Goal: Task Accomplishment & Management: Complete application form

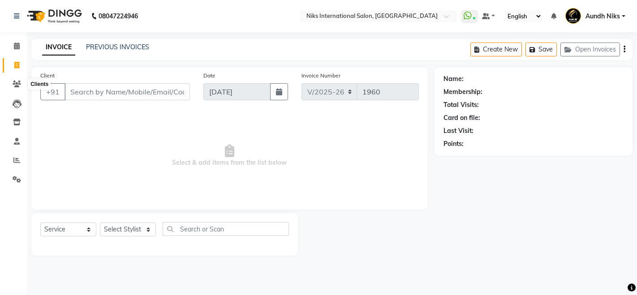
select select "6"
select select "service"
click at [27, 48] on main "INVOICE PREVIOUS INVOICES Create New Save Open Invoices Client +91 Date 01-09-2…" at bounding box center [332, 154] width 610 height 230
click at [16, 48] on icon at bounding box center [17, 46] width 6 height 7
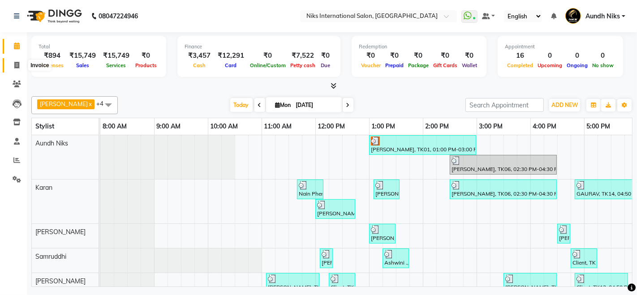
click at [17, 62] on icon at bounding box center [16, 65] width 5 height 7
select select "6"
select select "service"
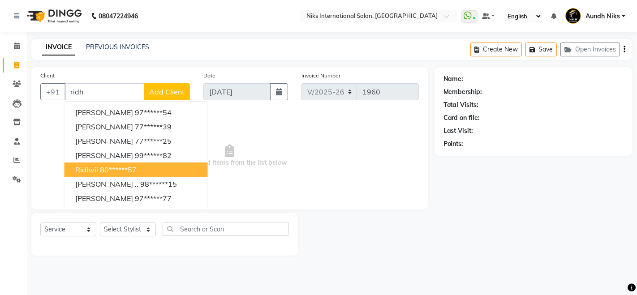
click at [148, 168] on button "ridhvii 80******57" at bounding box center [136, 170] width 143 height 14
type input "80******57"
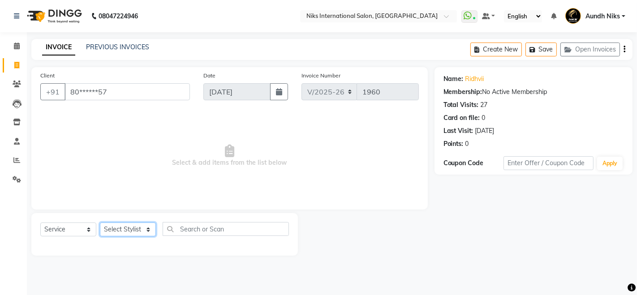
click at [134, 231] on select "Select Stylist [PERSON_NAME] Aundh Niks [PERSON_NAME] Jiya [PERSON_NAME] Mahhi …" at bounding box center [128, 230] width 56 height 14
select select "22944"
click at [100, 223] on select "Select Stylist [PERSON_NAME] Aundh Niks [PERSON_NAME] Jiya [PERSON_NAME] Mahhi …" at bounding box center [128, 230] width 56 height 14
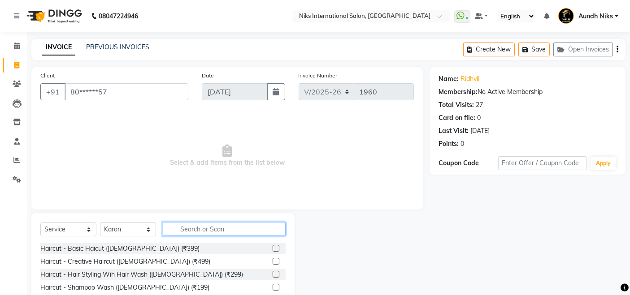
click at [207, 226] on input "text" at bounding box center [224, 229] width 123 height 14
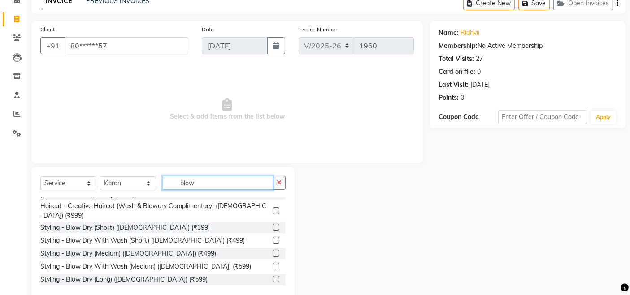
scroll to position [22, 0]
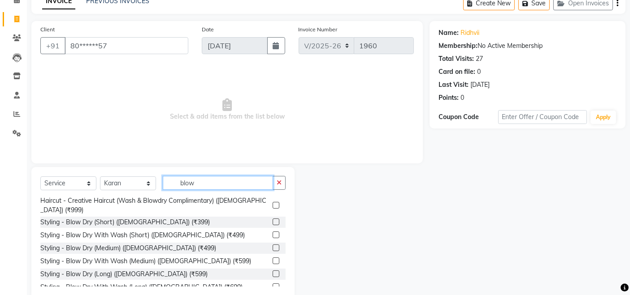
type input "blow"
click at [272, 284] on label at bounding box center [275, 287] width 7 height 7
click at [272, 285] on input "checkbox" at bounding box center [275, 288] width 6 height 6
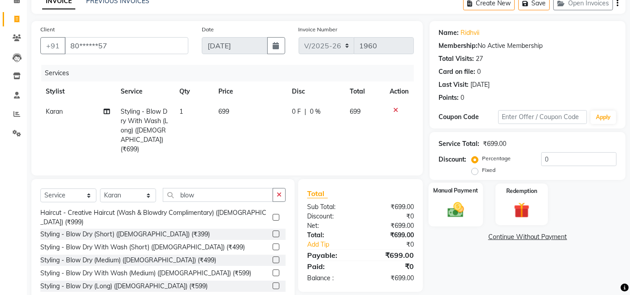
checkbox input "false"
click at [467, 205] on img at bounding box center [455, 209] width 27 height 19
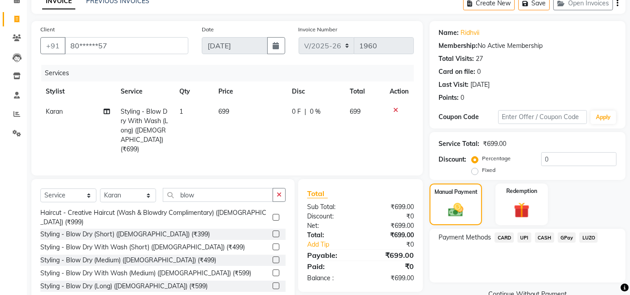
click at [509, 236] on span "CARD" at bounding box center [503, 238] width 19 height 10
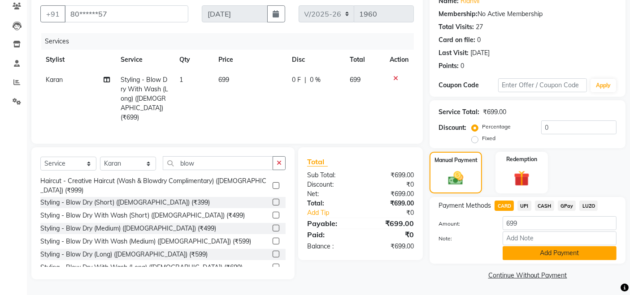
click at [515, 250] on button "Add Payment" at bounding box center [559, 253] width 114 height 14
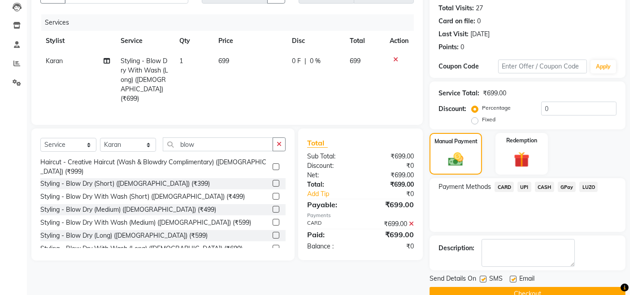
scroll to position [115, 0]
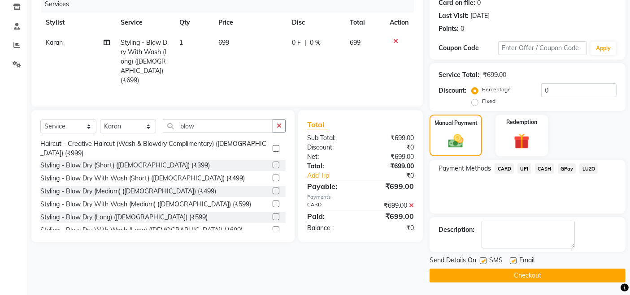
click at [503, 278] on button "Checkout" at bounding box center [527, 276] width 196 height 14
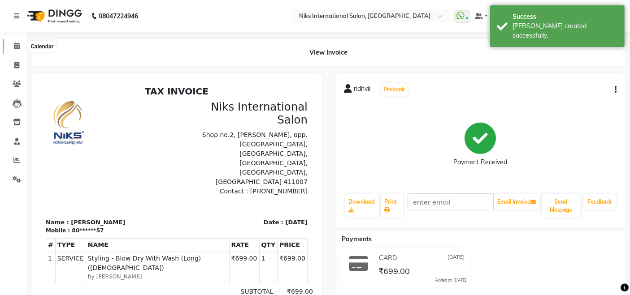
click at [17, 43] on icon at bounding box center [17, 46] width 6 height 7
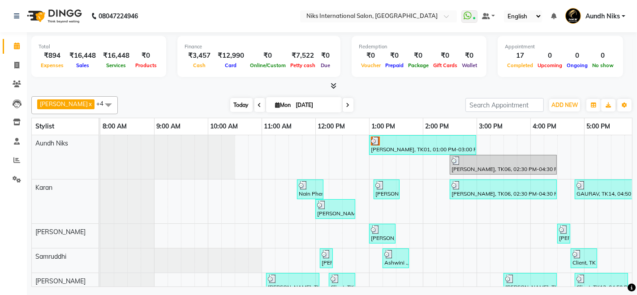
click at [230, 98] on span "Today" at bounding box center [241, 105] width 22 height 14
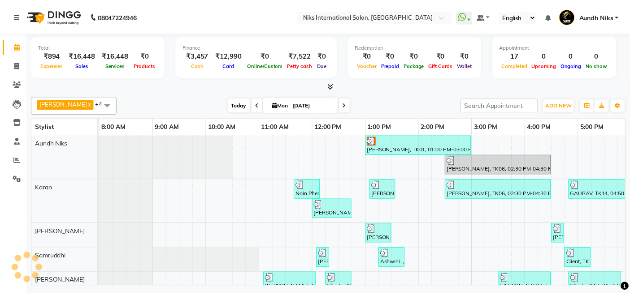
scroll to position [0, 274]
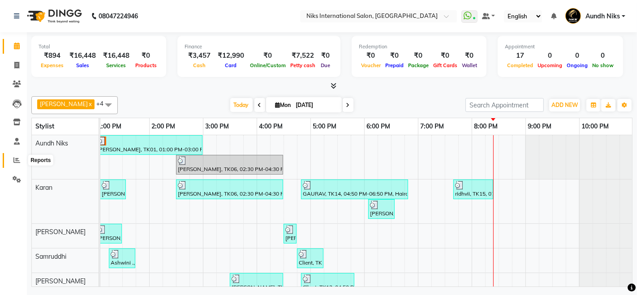
click at [17, 159] on icon at bounding box center [16, 160] width 7 height 7
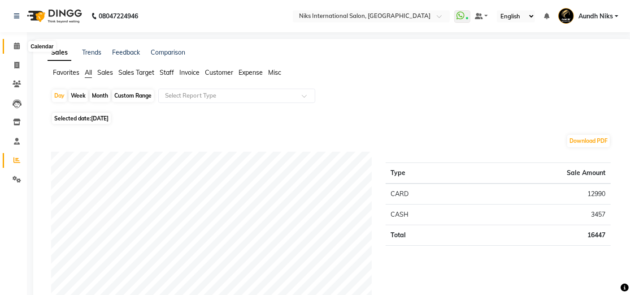
click at [12, 43] on span at bounding box center [17, 46] width 16 height 10
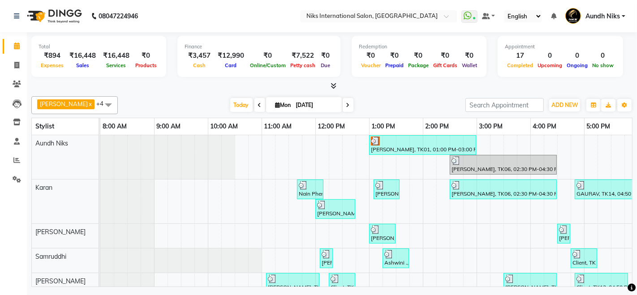
click at [276, 104] on span "Mon" at bounding box center [283, 105] width 20 height 7
select select "9"
select select "2025"
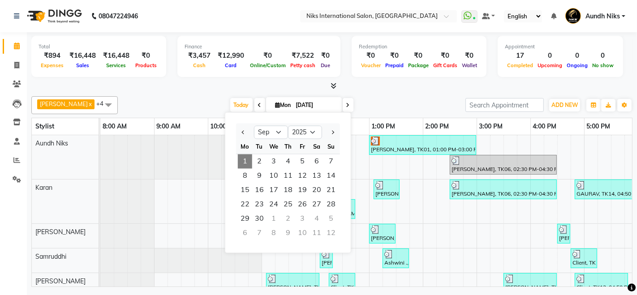
click at [250, 88] on div at bounding box center [331, 86] width 601 height 9
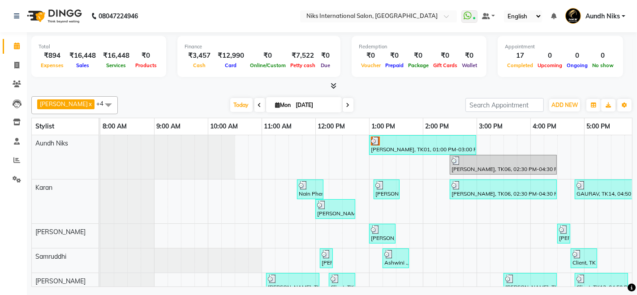
click at [294, 105] on input "[DATE]" at bounding box center [316, 105] width 45 height 13
select select "9"
select select "2025"
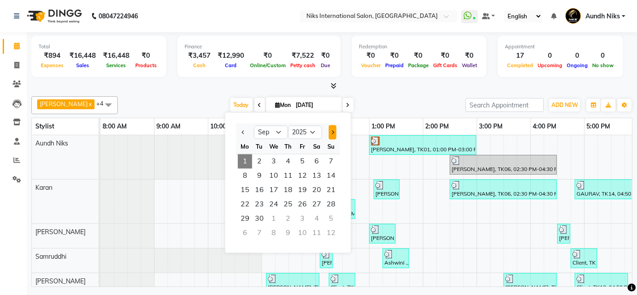
click at [331, 131] on span "Next month" at bounding box center [333, 132] width 4 height 4
click at [335, 132] on button "Next month" at bounding box center [333, 132] width 8 height 14
click at [330, 131] on button "Next month" at bounding box center [333, 132] width 8 height 14
select select "1"
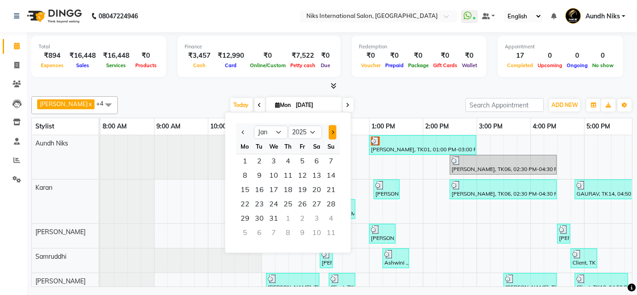
select select "2026"
click at [237, 124] on div "Jan Feb Mar Apr May Jun [DATE] Aug Sep Oct Nov [DATE] 2017 2018 2019 2020 2021 …" at bounding box center [288, 132] width 104 height 16
click at [202, 90] on div at bounding box center [331, 86] width 601 height 9
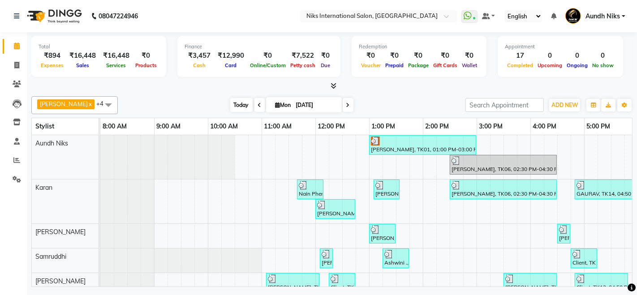
click at [231, 100] on span "Today" at bounding box center [241, 105] width 22 height 14
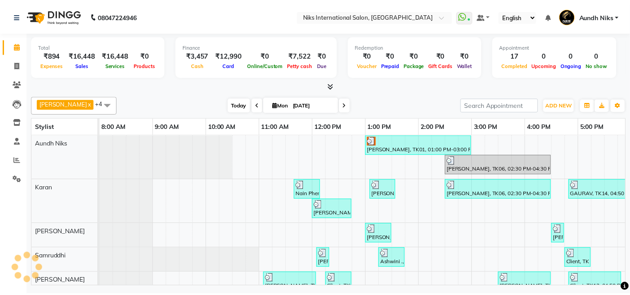
scroll to position [0, 274]
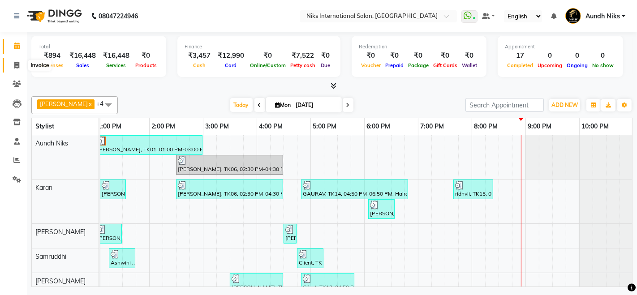
click at [15, 65] on icon at bounding box center [16, 65] width 5 height 7
select select "6"
select select "service"
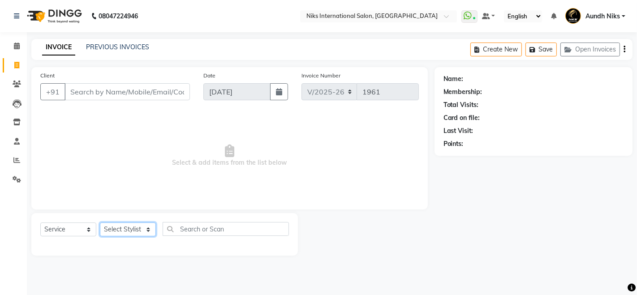
click at [148, 231] on select "Select Stylist [PERSON_NAME] Aundh Niks [PERSON_NAME] Jiya [PERSON_NAME] Mahhi …" at bounding box center [128, 230] width 56 height 14
select select "20840"
click at [100, 223] on select "Select Stylist [PERSON_NAME] Aundh Niks [PERSON_NAME] Jiya [PERSON_NAME] Mahhi …" at bounding box center [128, 230] width 56 height 14
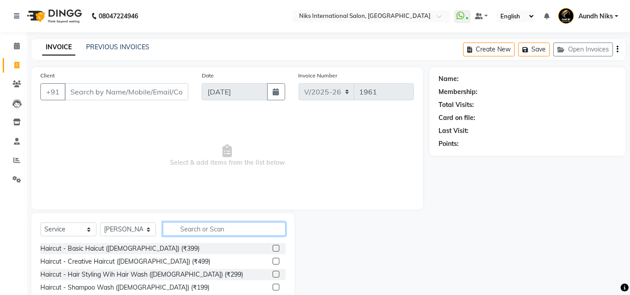
click at [215, 228] on input "text" at bounding box center [224, 229] width 123 height 14
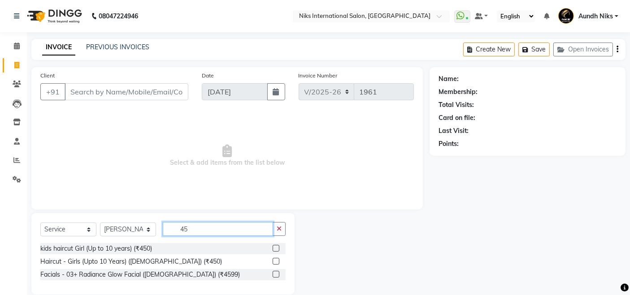
type input "4"
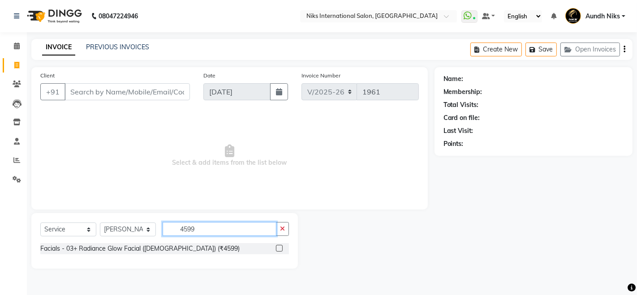
type input "4599"
click at [277, 248] on label at bounding box center [279, 248] width 7 height 7
click at [277, 248] on input "checkbox" at bounding box center [279, 249] width 6 height 6
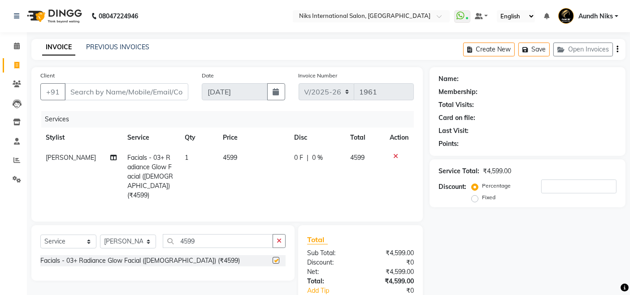
checkbox input "false"
click at [220, 242] on input "4599" at bounding box center [218, 241] width 110 height 14
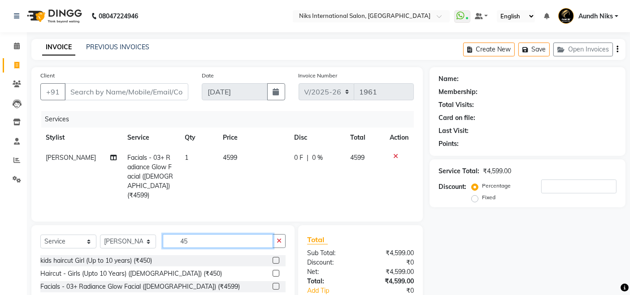
type input "4"
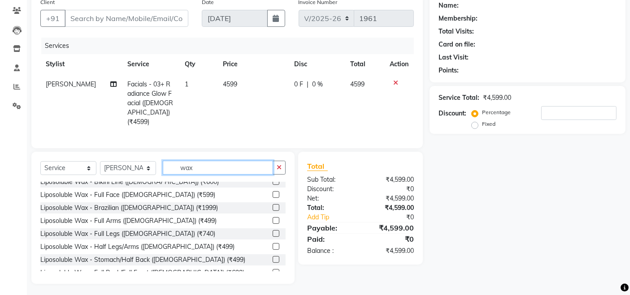
scroll to position [92, 0]
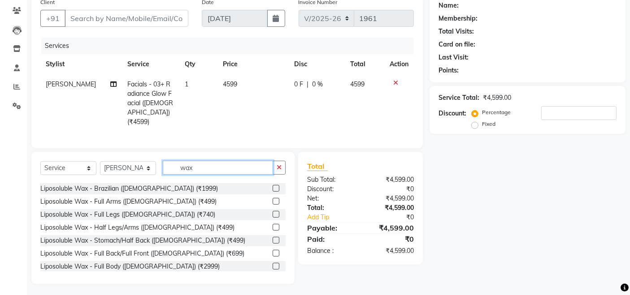
type input "wax"
click at [272, 276] on label at bounding box center [275, 279] width 7 height 7
click at [272, 277] on input "checkbox" at bounding box center [275, 280] width 6 height 6
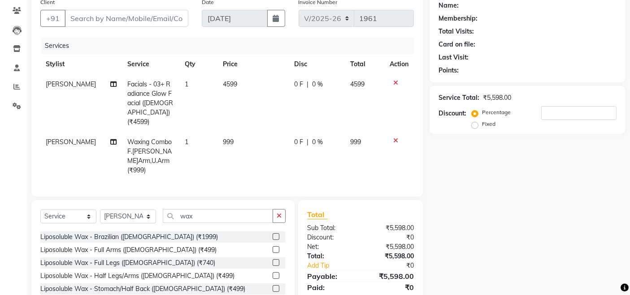
checkbox input "false"
click at [324, 83] on div "0 F | 0 %" at bounding box center [316, 84] width 45 height 9
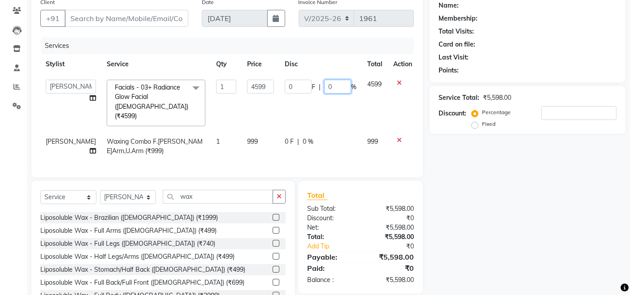
click at [331, 86] on input "0" at bounding box center [337, 87] width 27 height 14
type input "20"
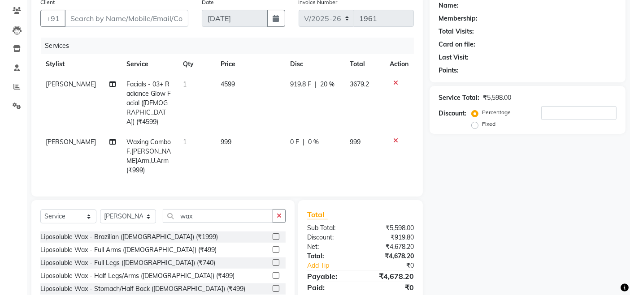
click at [327, 103] on td "919.8 F | 20 %" at bounding box center [315, 103] width 60 height 58
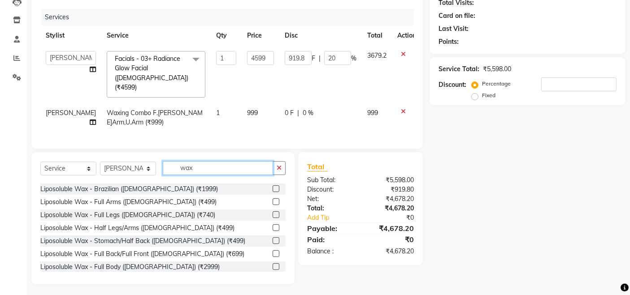
click at [230, 168] on input "wax" at bounding box center [218, 168] width 110 height 14
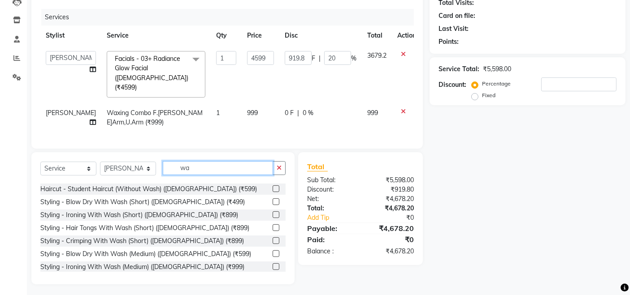
type input "w"
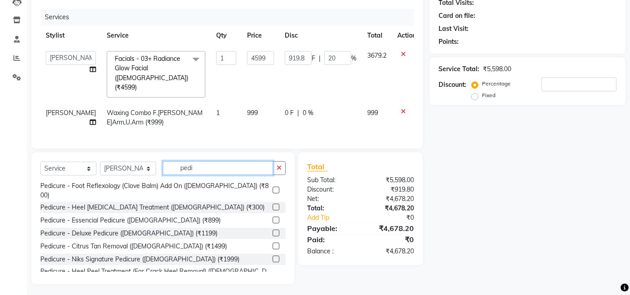
type input "pedi"
click at [272, 243] on label at bounding box center [275, 246] width 7 height 7
click at [272, 244] on input "checkbox" at bounding box center [275, 247] width 6 height 6
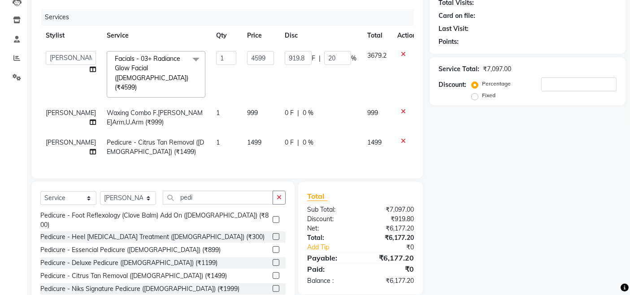
click at [272, 272] on label at bounding box center [275, 275] width 7 height 7
click at [272, 273] on input "checkbox" at bounding box center [275, 276] width 6 height 6
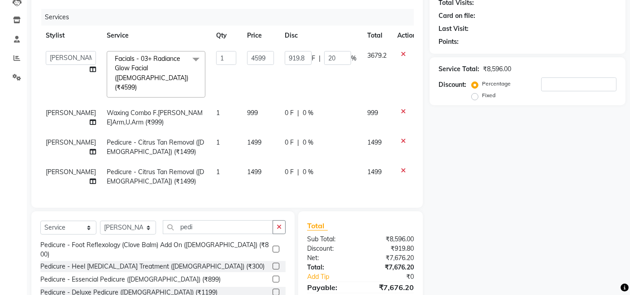
checkbox input "false"
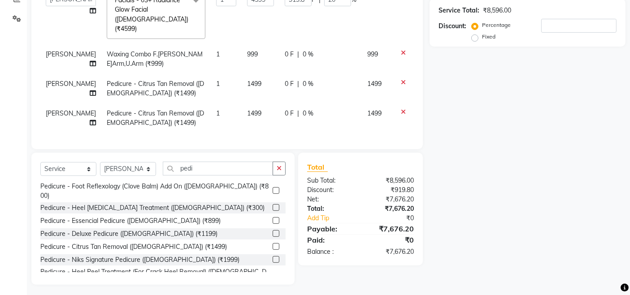
scroll to position [161, 0]
click at [308, 79] on div "0 F | 0 %" at bounding box center [321, 83] width 72 height 9
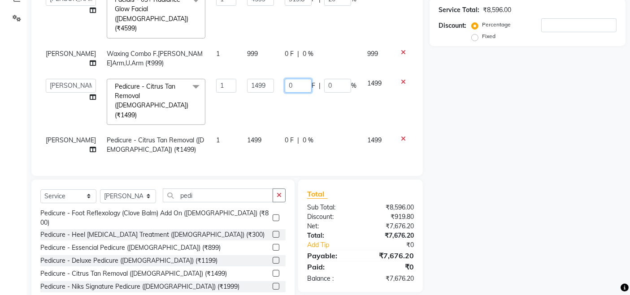
click at [294, 79] on input "0" at bounding box center [298, 86] width 27 height 14
type input "20"
click at [289, 102] on tbody "[PERSON_NAME] Aundh Niks [PERSON_NAME] Jiya [PERSON_NAME] Mahhi [PERSON_NAME] […" at bounding box center [230, 73] width 381 height 173
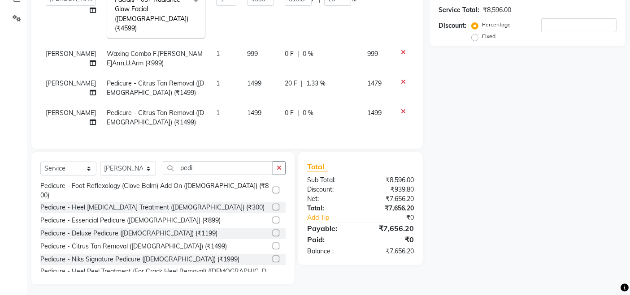
click at [313, 108] on div "0 F | 0 %" at bounding box center [321, 112] width 72 height 9
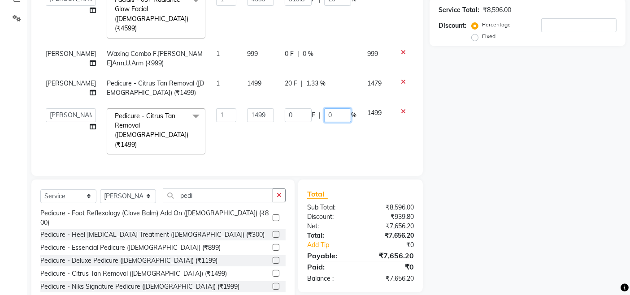
click at [324, 108] on input "0" at bounding box center [337, 115] width 27 height 14
type input "20"
click at [311, 124] on div "Services Stylist Service Qty Price Disc Total Action [PERSON_NAME] Aundh Niks […" at bounding box center [226, 58] width 373 height 217
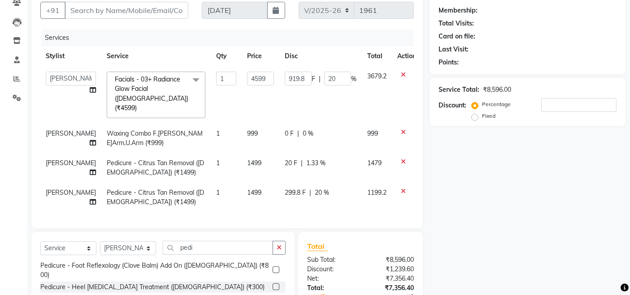
scroll to position [86, 0]
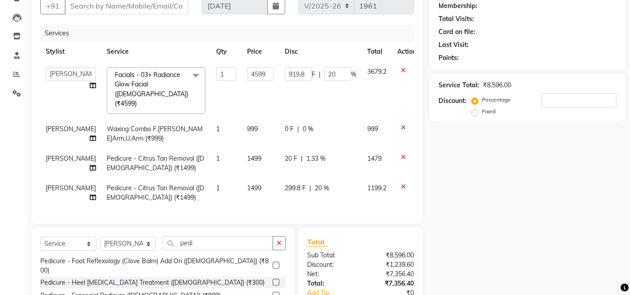
click at [325, 154] on div "20 F | 1.33 %" at bounding box center [321, 158] width 72 height 9
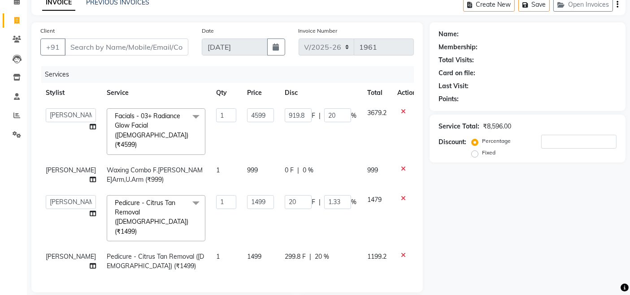
scroll to position [60, 0]
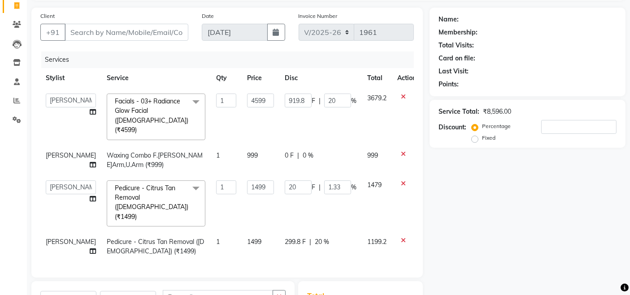
click at [401, 151] on icon at bounding box center [403, 154] width 5 height 6
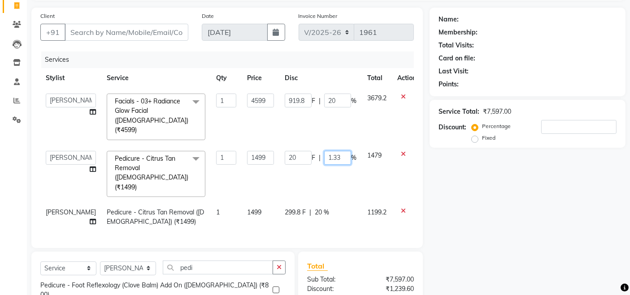
click at [334, 151] on input "1.33" at bounding box center [337, 158] width 27 height 14
type input "1"
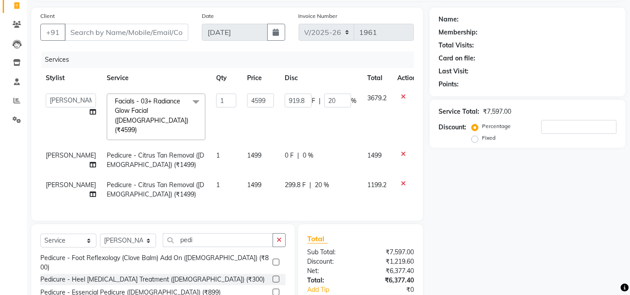
click at [397, 151] on div at bounding box center [406, 154] width 19 height 6
click at [401, 181] on icon at bounding box center [403, 184] width 5 height 6
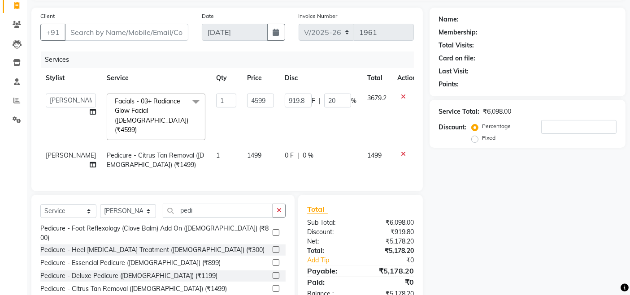
click at [401, 151] on icon at bounding box center [403, 154] width 5 height 6
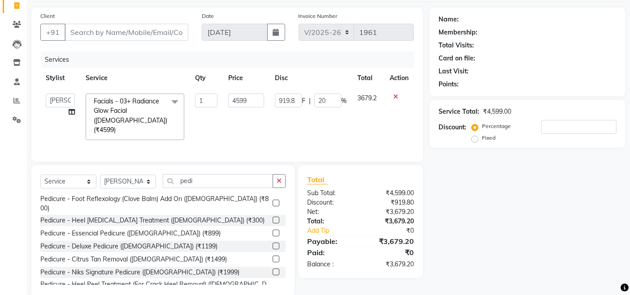
click at [393, 94] on icon at bounding box center [395, 97] width 5 height 6
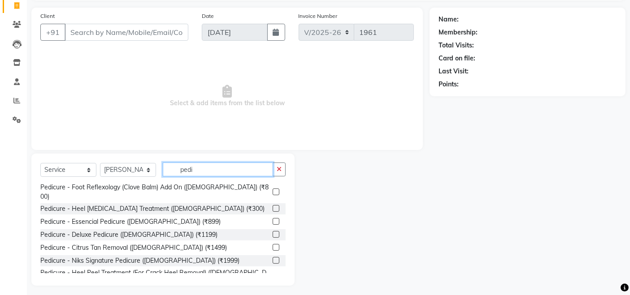
click at [255, 168] on input "pedi" at bounding box center [218, 170] width 110 height 14
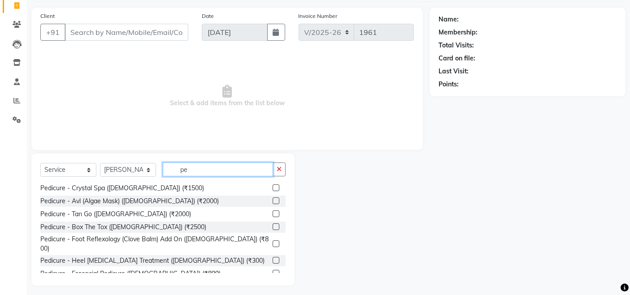
type input "p"
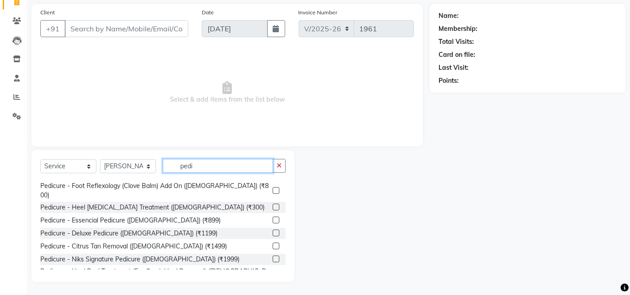
scroll to position [92, 0]
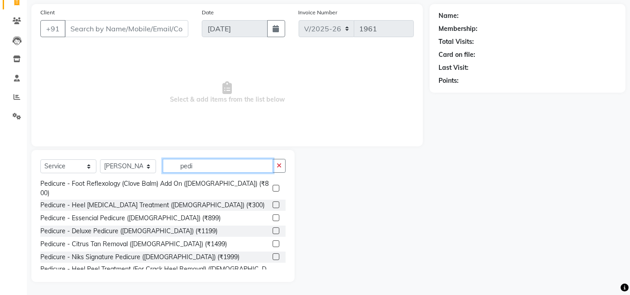
click at [226, 169] on input "pedi" at bounding box center [218, 166] width 110 height 14
type input "p"
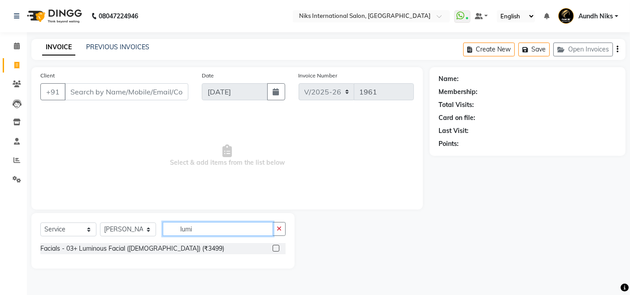
scroll to position [0, 0]
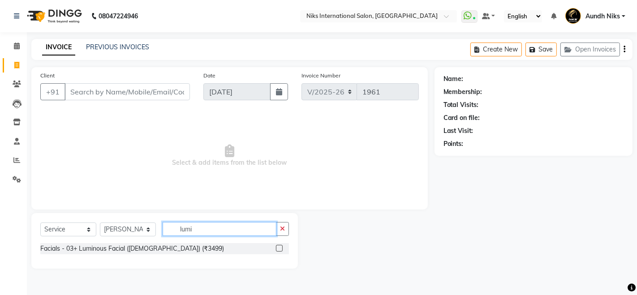
type input "lumi"
click at [277, 249] on label at bounding box center [279, 248] width 7 height 7
click at [277, 249] on input "checkbox" at bounding box center [279, 249] width 6 height 6
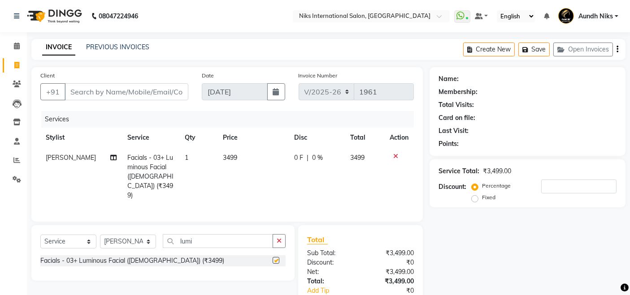
checkbox input "false"
click at [329, 158] on div "0 F | 0 %" at bounding box center [316, 157] width 45 height 9
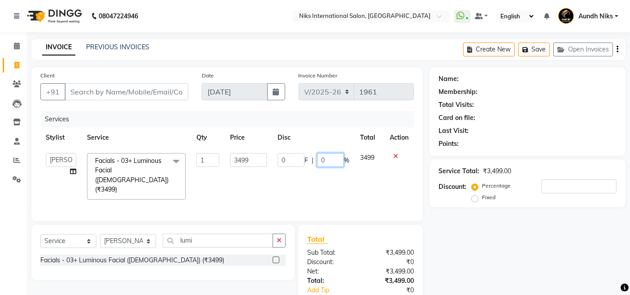
click at [333, 159] on input "0" at bounding box center [330, 160] width 27 height 14
type input "20"
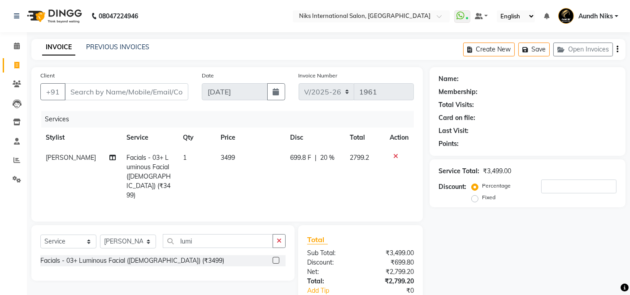
click at [329, 177] on td "699.8 F | 20 %" at bounding box center [315, 177] width 60 height 58
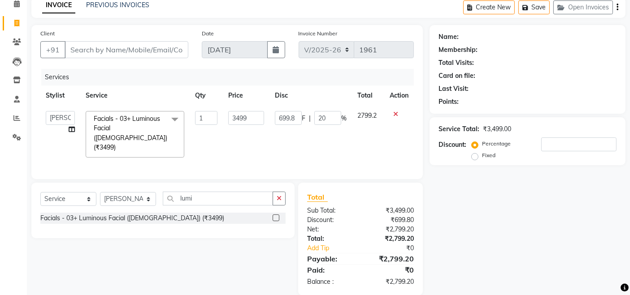
scroll to position [43, 0]
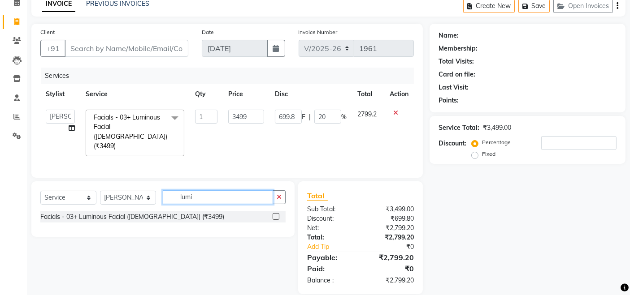
click at [243, 190] on input "lumi" at bounding box center [218, 197] width 110 height 14
click at [275, 213] on label at bounding box center [275, 216] width 7 height 7
click at [275, 214] on input "checkbox" at bounding box center [275, 217] width 6 height 6
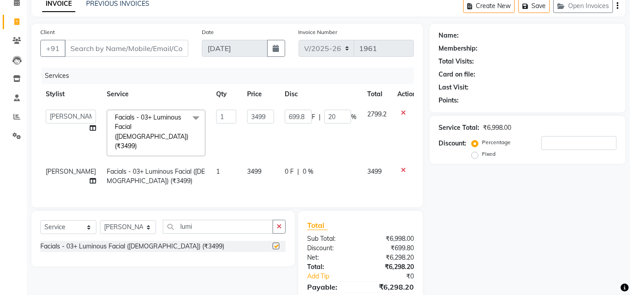
checkbox input "false"
click at [245, 220] on input "lumi" at bounding box center [218, 227] width 110 height 14
type input "l"
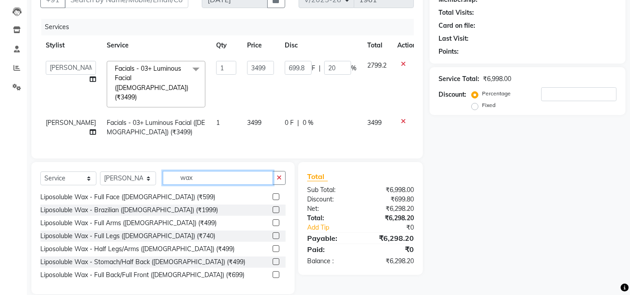
scroll to position [92, 0]
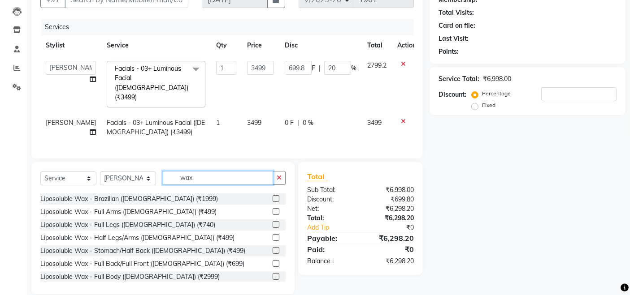
type input "wax"
click at [272, 286] on label at bounding box center [275, 289] width 7 height 7
click at [272, 287] on input "checkbox" at bounding box center [275, 290] width 6 height 6
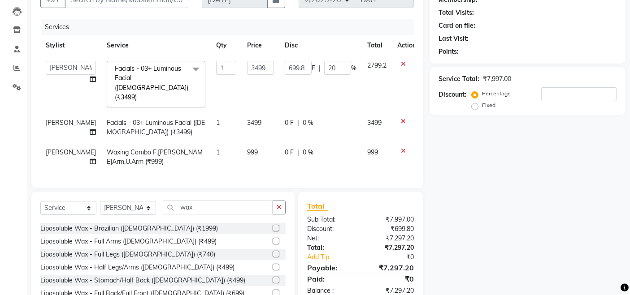
checkbox input "false"
click at [398, 118] on div at bounding box center [406, 121] width 19 height 6
click at [401, 118] on icon at bounding box center [403, 121] width 5 height 6
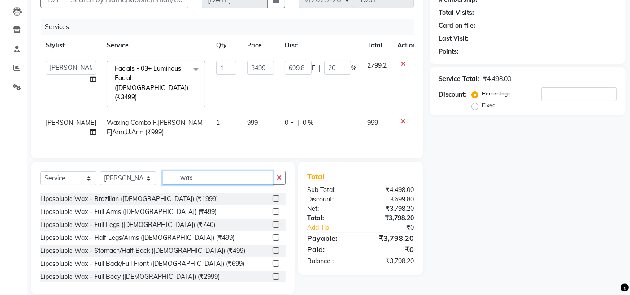
click at [235, 171] on input "wax" at bounding box center [218, 178] width 110 height 14
type input "w"
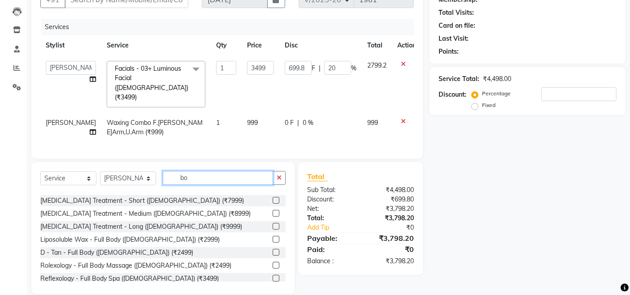
scroll to position [235, 0]
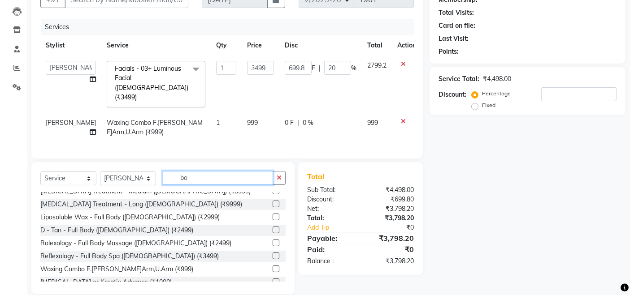
type input "bo"
click at [272, 240] on label at bounding box center [275, 243] width 7 height 7
click at [272, 241] on input "checkbox" at bounding box center [275, 244] width 6 height 6
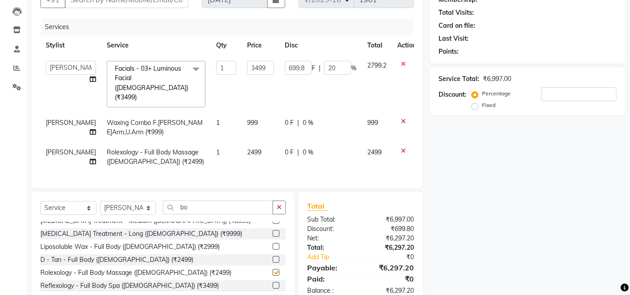
checkbox input "false"
click at [251, 143] on td "2499" at bounding box center [261, 158] width 38 height 30
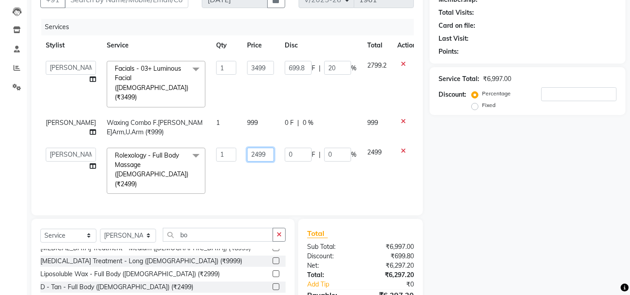
click at [257, 148] on input "2499" at bounding box center [260, 155] width 27 height 14
type input "2"
type input "7000"
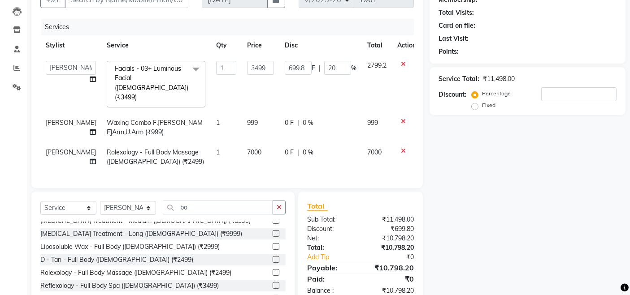
click at [253, 159] on div "Services Stylist Service Qty Price Disc Total Action [PERSON_NAME] Aundh Niks […" at bounding box center [226, 99] width 373 height 160
click at [246, 143] on td "7000" at bounding box center [261, 158] width 38 height 30
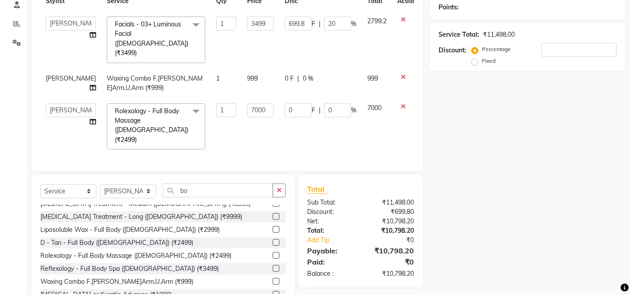
scroll to position [140, 0]
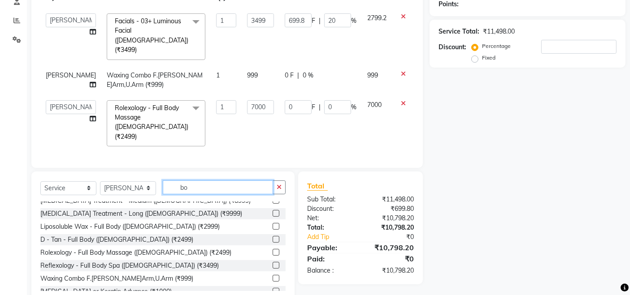
click at [222, 181] on input "bo" at bounding box center [218, 188] width 110 height 14
type input "b"
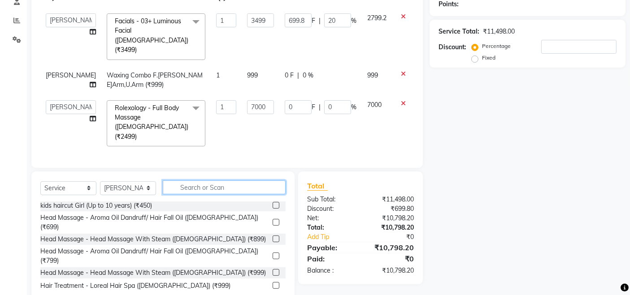
scroll to position [0, 0]
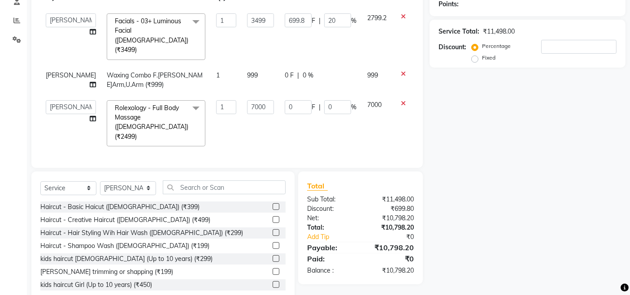
click at [272, 203] on label at bounding box center [275, 206] width 7 height 7
click at [272, 204] on input "checkbox" at bounding box center [275, 207] width 6 height 6
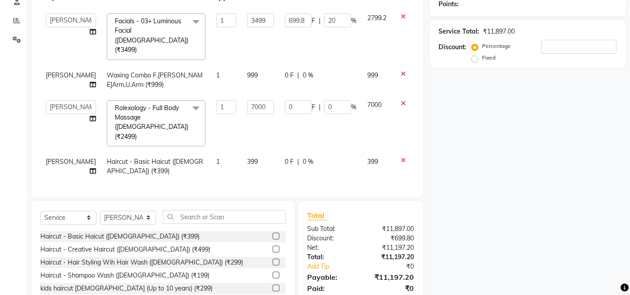
click at [272, 233] on label at bounding box center [275, 236] width 7 height 7
click at [272, 234] on input "checkbox" at bounding box center [275, 237] width 6 height 6
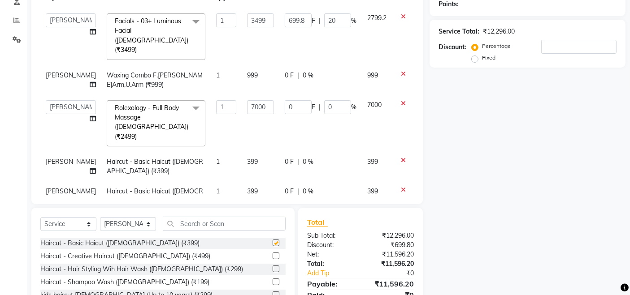
checkbox input "false"
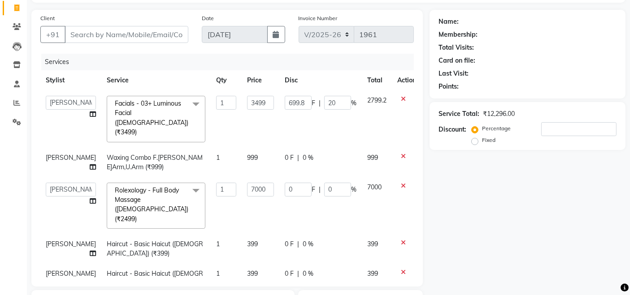
scroll to position [48, 0]
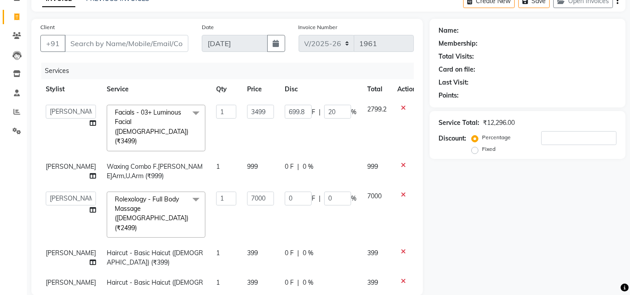
click at [305, 249] on div "0 F | 0 %" at bounding box center [321, 253] width 72 height 9
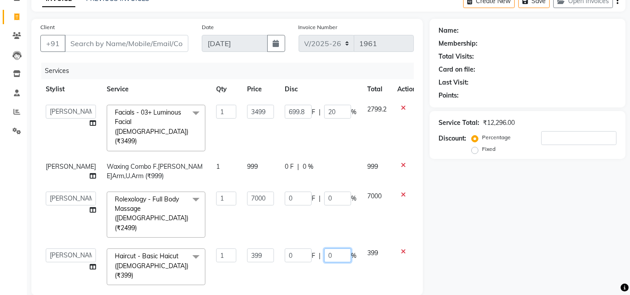
click at [324, 249] on input "0" at bounding box center [337, 256] width 27 height 14
type input "20"
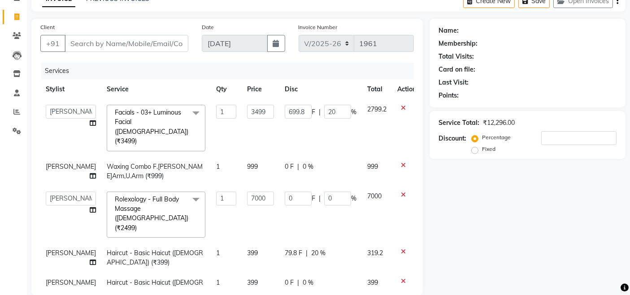
click at [317, 243] on td "79.8 F | 20 %" at bounding box center [320, 258] width 82 height 30
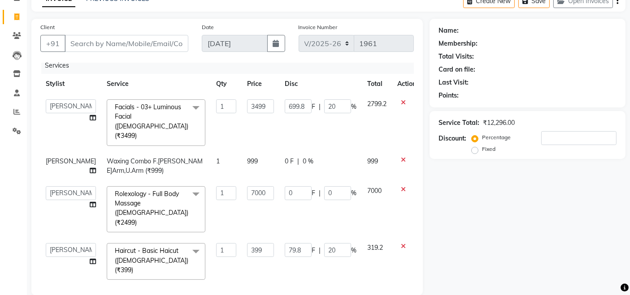
scroll to position [9, 0]
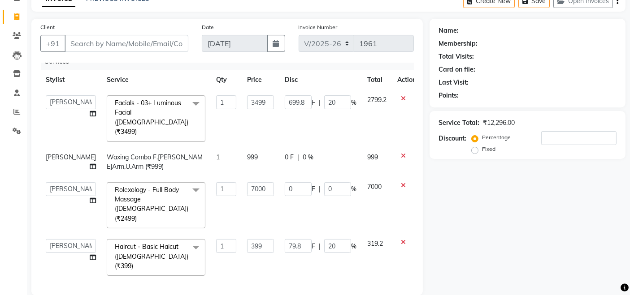
click at [304, 287] on div "0 F | 0 %" at bounding box center [321, 291] width 72 height 9
click at [324, 287] on input "0" at bounding box center [337, 294] width 27 height 14
type input "20"
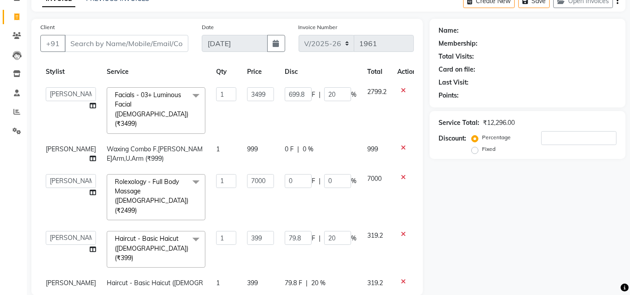
scroll to position [17, 0]
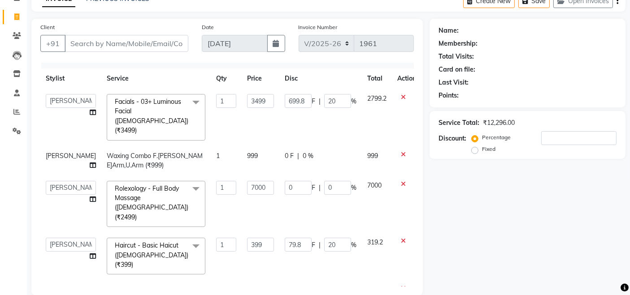
click at [320, 280] on td "79.8 F | 20 %" at bounding box center [320, 295] width 82 height 30
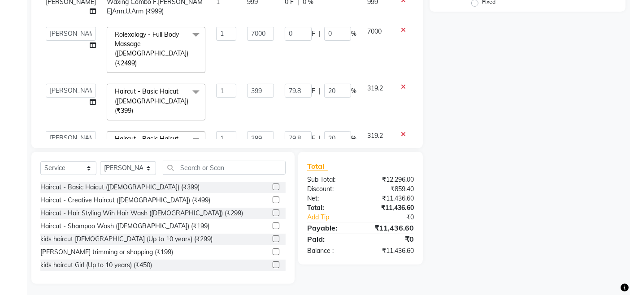
scroll to position [198, 0]
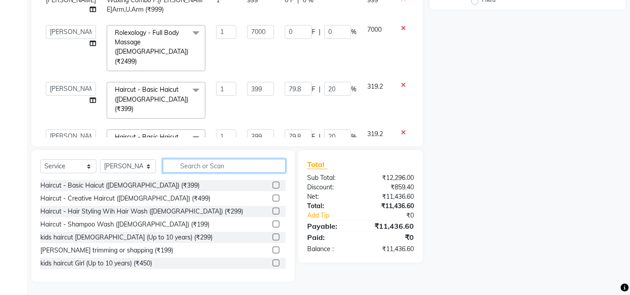
click at [238, 166] on input "text" at bounding box center [224, 166] width 123 height 14
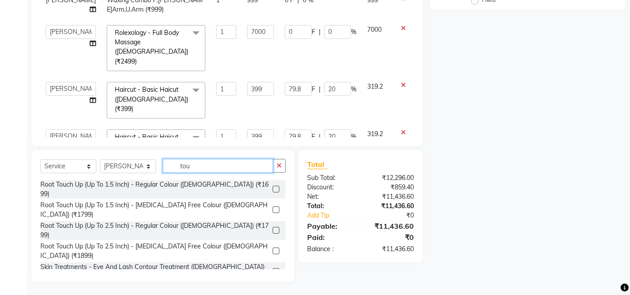
scroll to position [178, 0]
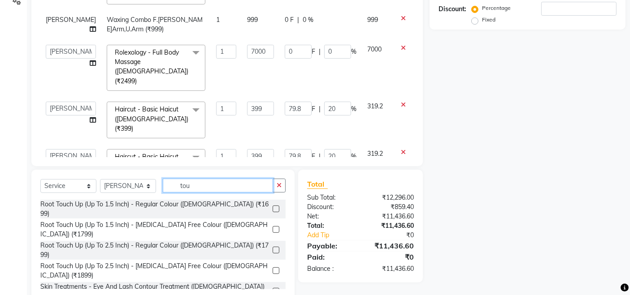
type input "tou"
click at [275, 226] on label at bounding box center [275, 229] width 7 height 7
click at [275, 227] on input "checkbox" at bounding box center [275, 230] width 6 height 6
click at [277, 226] on label at bounding box center [275, 229] width 7 height 7
click at [277, 227] on input "checkbox" at bounding box center [275, 230] width 6 height 6
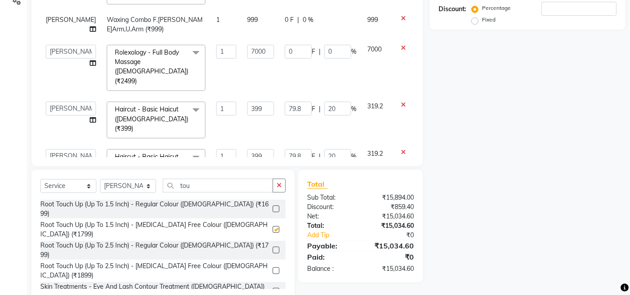
checkbox input "false"
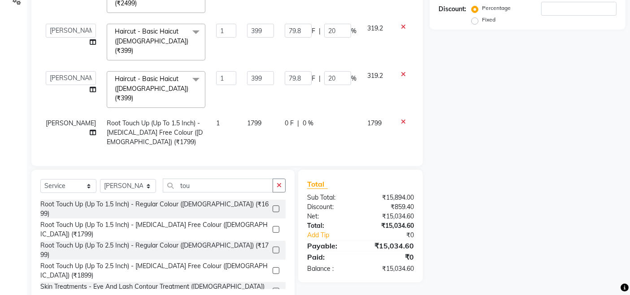
click at [401, 158] on icon at bounding box center [403, 161] width 5 height 6
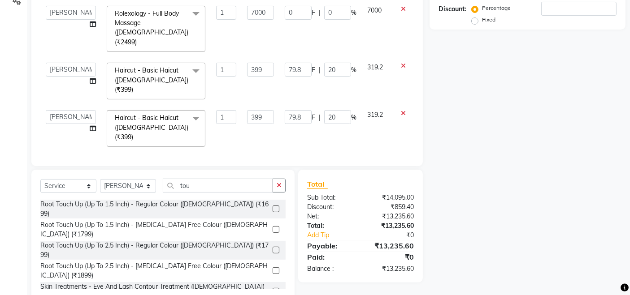
click at [305, 158] on div "0 F | 0 %" at bounding box center [321, 162] width 72 height 9
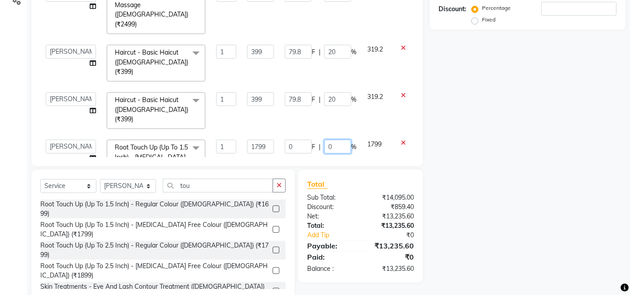
click at [324, 140] on input "0" at bounding box center [337, 147] width 27 height 14
type input "20"
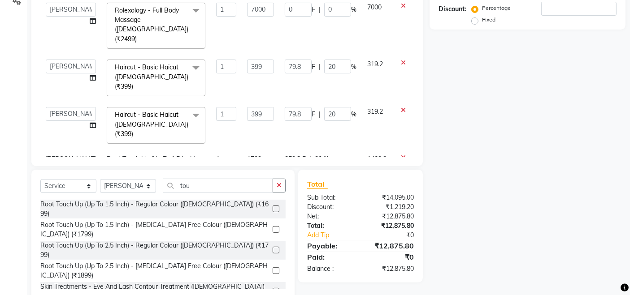
click at [308, 149] on td "359.8 F | 20 %" at bounding box center [320, 168] width 82 height 39
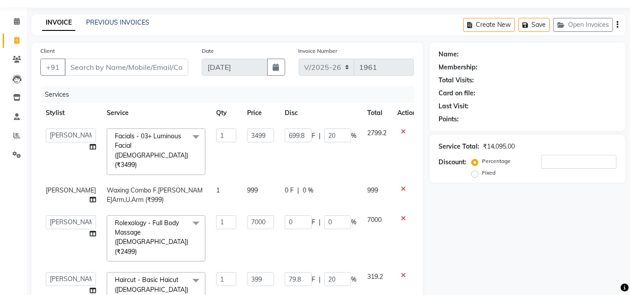
scroll to position [0, 0]
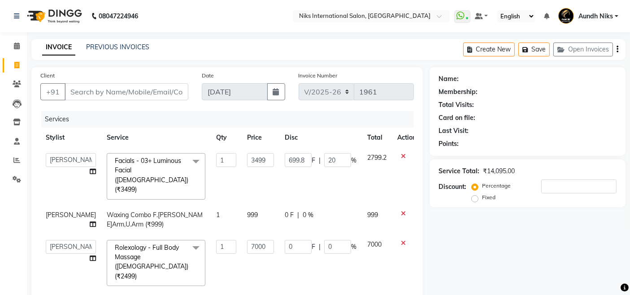
click at [362, 205] on td "999" at bounding box center [377, 220] width 30 height 30
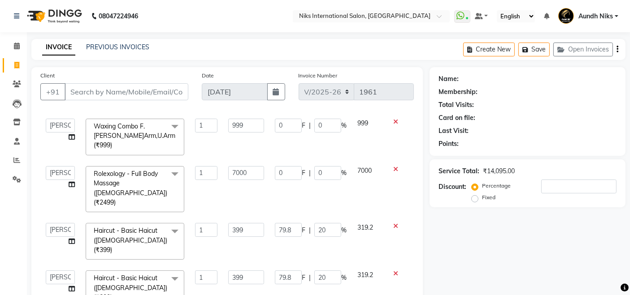
scroll to position [92, 0]
click at [128, 91] on input "Client" at bounding box center [127, 91] width 124 height 17
type input "8"
type input "0"
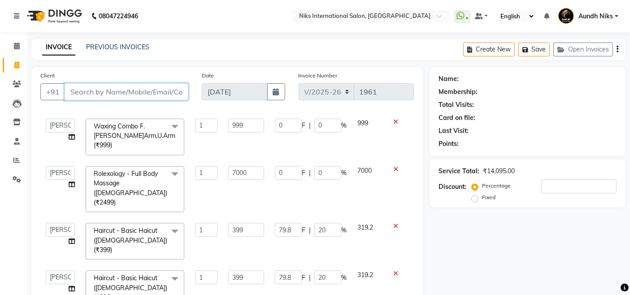
type input "0"
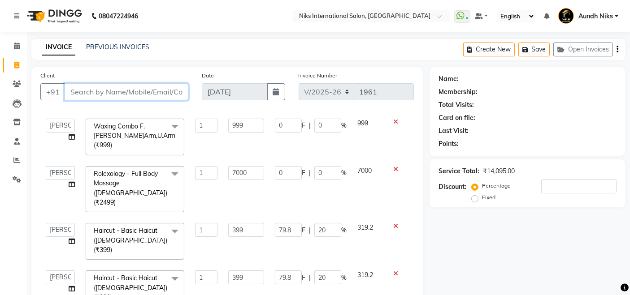
type input "0"
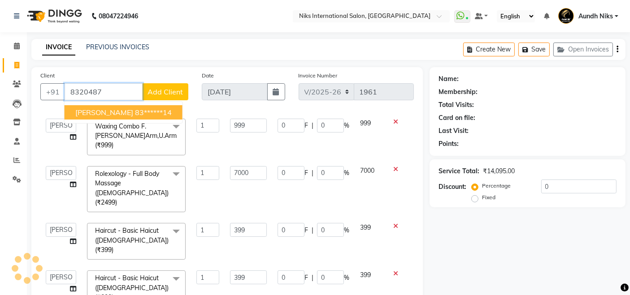
type input "8320487"
click at [190, 106] on div "Client [PHONE_NUMBER] [PERSON_NAME] 83******14 Add Client" at bounding box center [114, 89] width 161 height 37
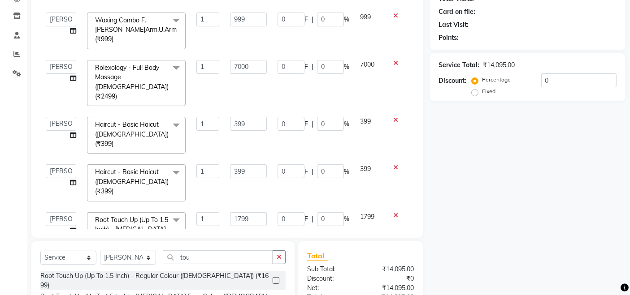
scroll to position [0, 0]
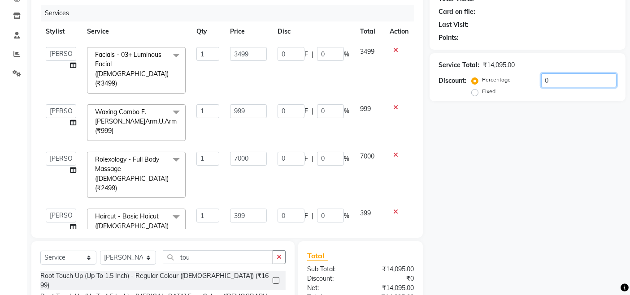
click at [558, 81] on input "0" at bounding box center [578, 80] width 75 height 14
type input "2"
type input "69.98"
type input "2"
type input "140"
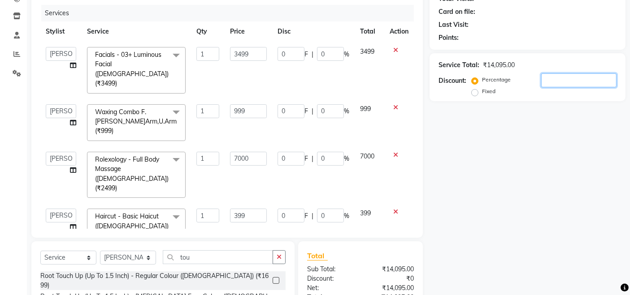
type input "2"
type input "7.98"
type input "2"
type input "7.98"
type input "2"
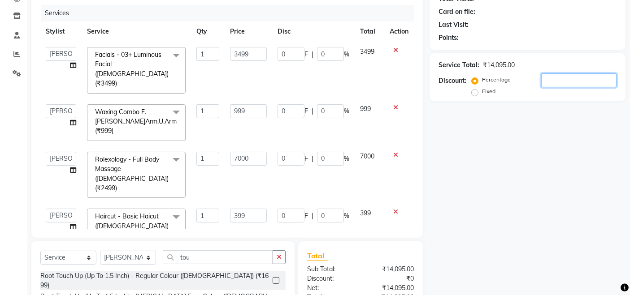
type input "35.98"
type input "2"
type input "19.98"
type input "2"
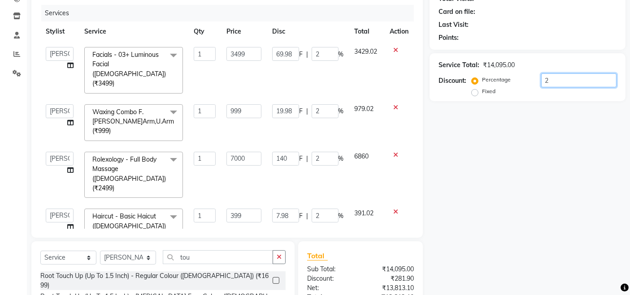
type input "20"
type input "699.8"
type input "20"
type input "1400"
type input "20"
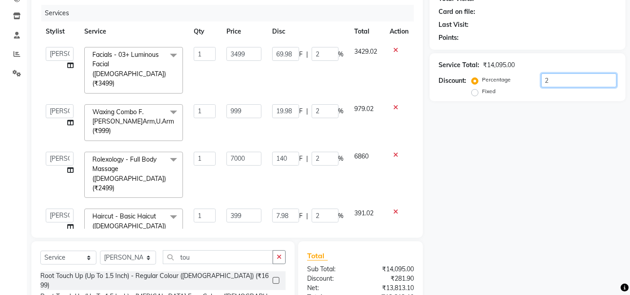
type input "79.8"
type input "20"
type input "79.8"
type input "20"
type input "359.8"
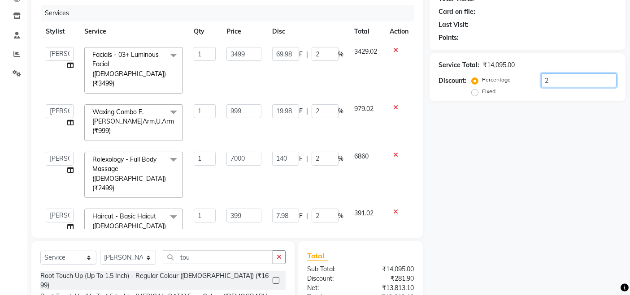
type input "20"
type input "199.8"
type input "20"
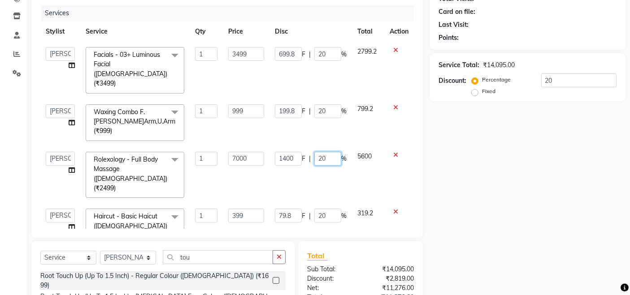
click at [328, 152] on input "20" at bounding box center [327, 159] width 27 height 14
type input "2"
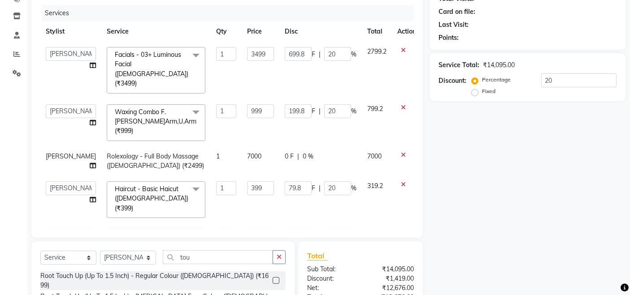
click at [324, 156] on tbody "[PERSON_NAME] Aundh Niks [PERSON_NAME] Jiya [PERSON_NAME] Mahhi [PERSON_NAME] […" at bounding box center [230, 190] width 381 height 296
click at [324, 104] on input "20" at bounding box center [337, 111] width 27 height 14
type input "2"
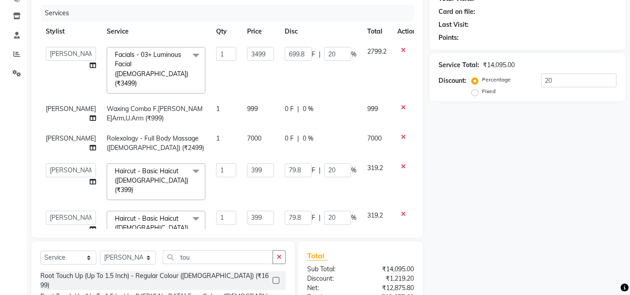
click at [311, 129] on td "0 F | 0 %" at bounding box center [320, 144] width 82 height 30
